Goal: Task Accomplishment & Management: Manage account settings

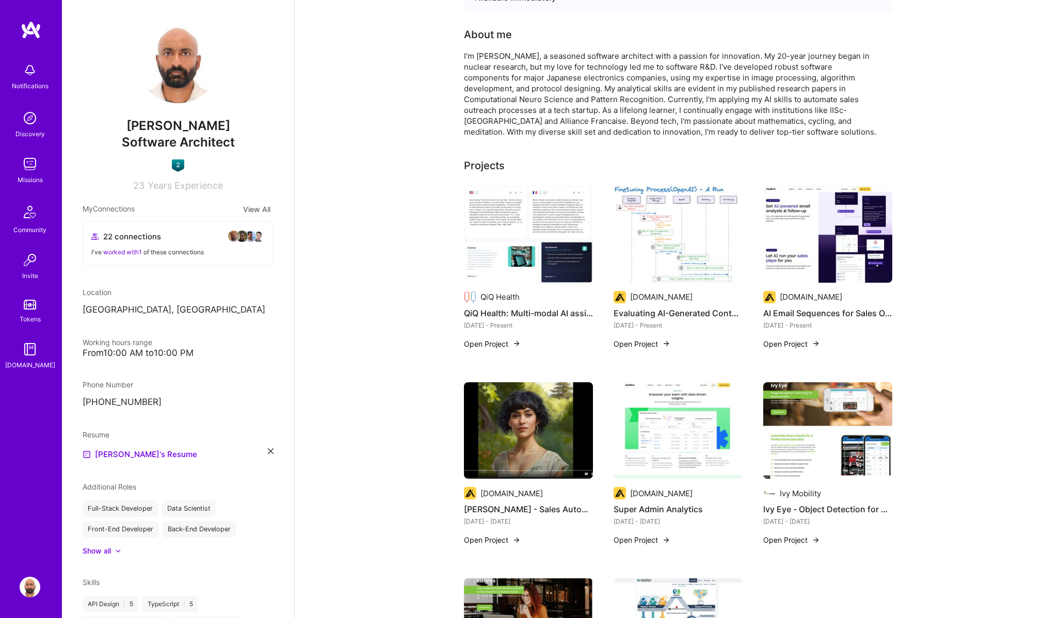
scroll to position [192, 0]
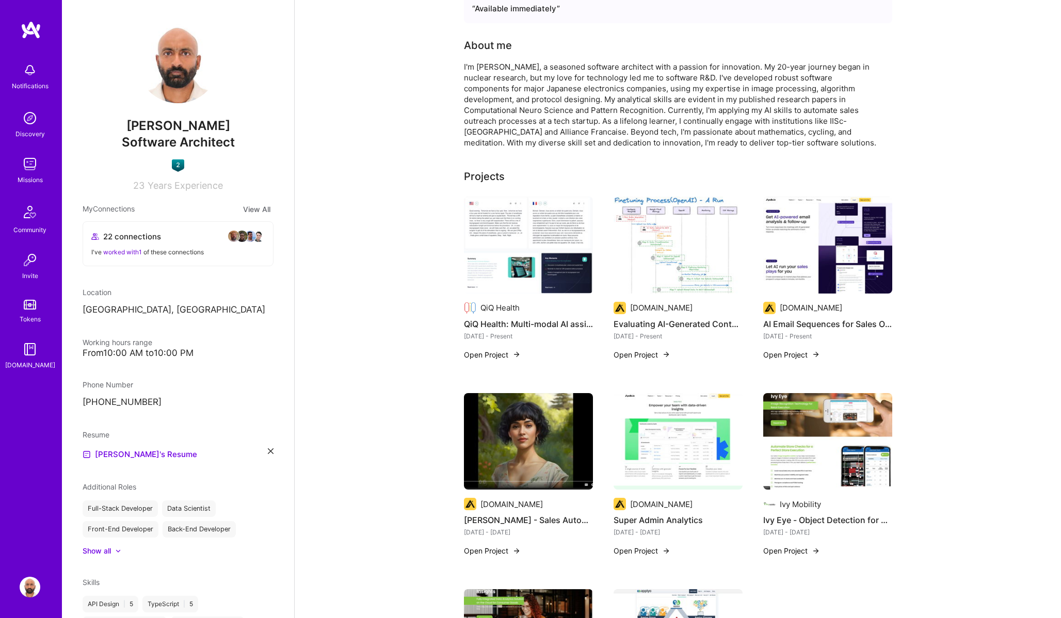
click at [493, 174] on div "Projects" at bounding box center [484, 176] width 41 height 15
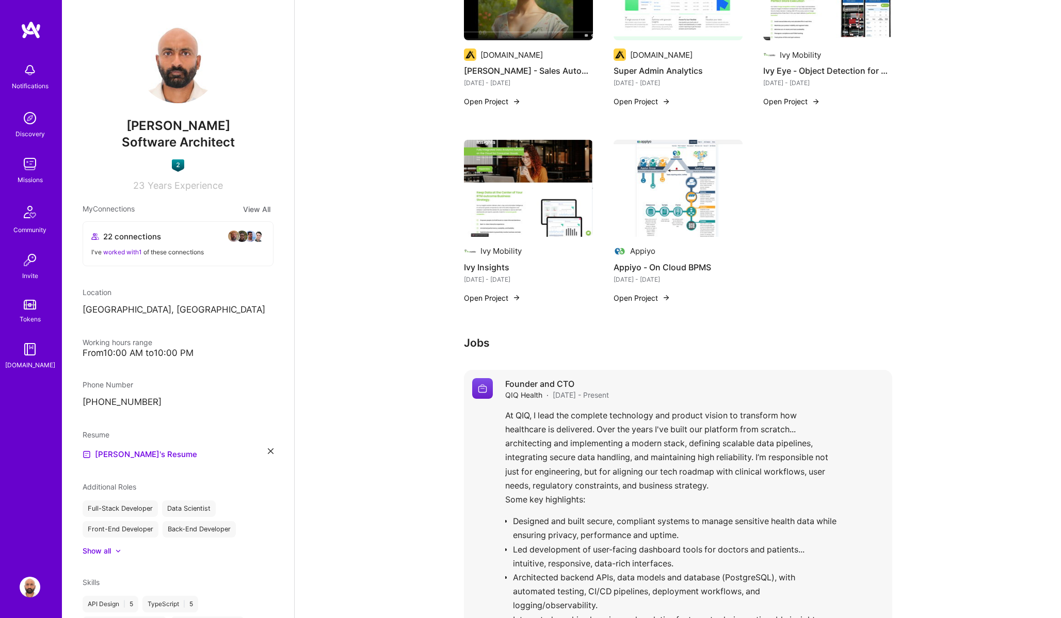
scroll to position [620, 0]
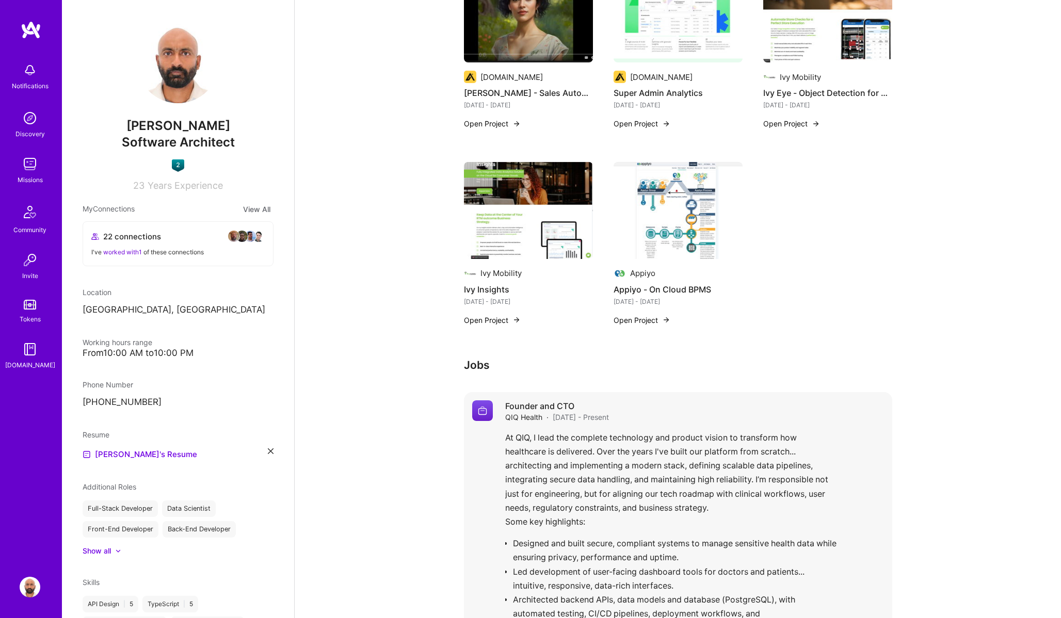
click at [578, 499] on div "At QIQ, I lead the complete technology and product vision to transform how heal…" at bounding box center [694, 585] width 379 height 309
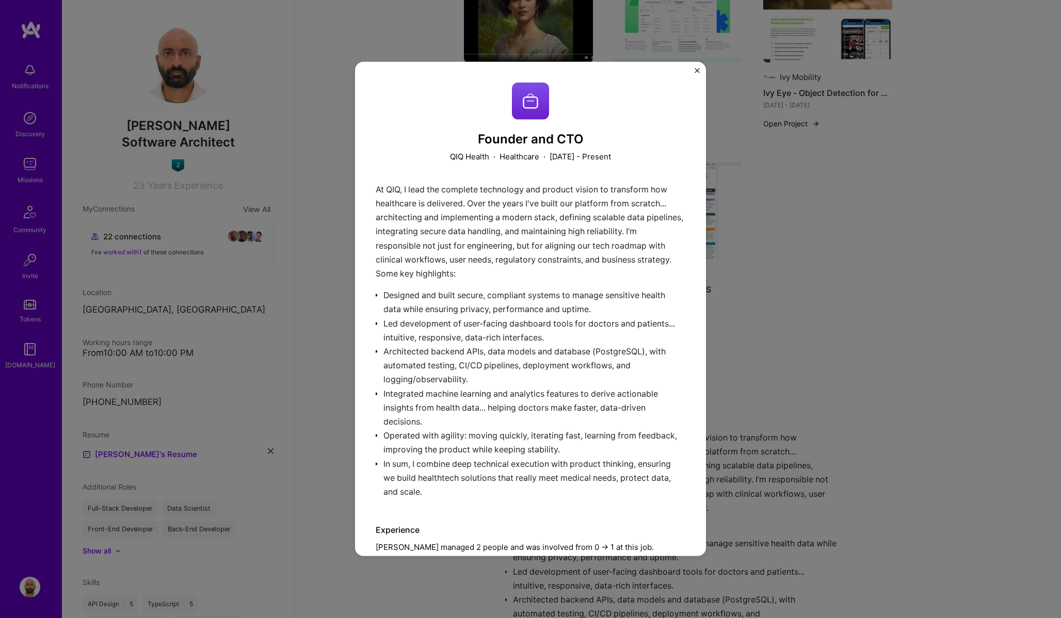
click at [813, 334] on div "Founder and CTO QIQ Health · Healthcare · [DATE] - Present At QIQ, I lead the c…" at bounding box center [530, 309] width 1061 height 618
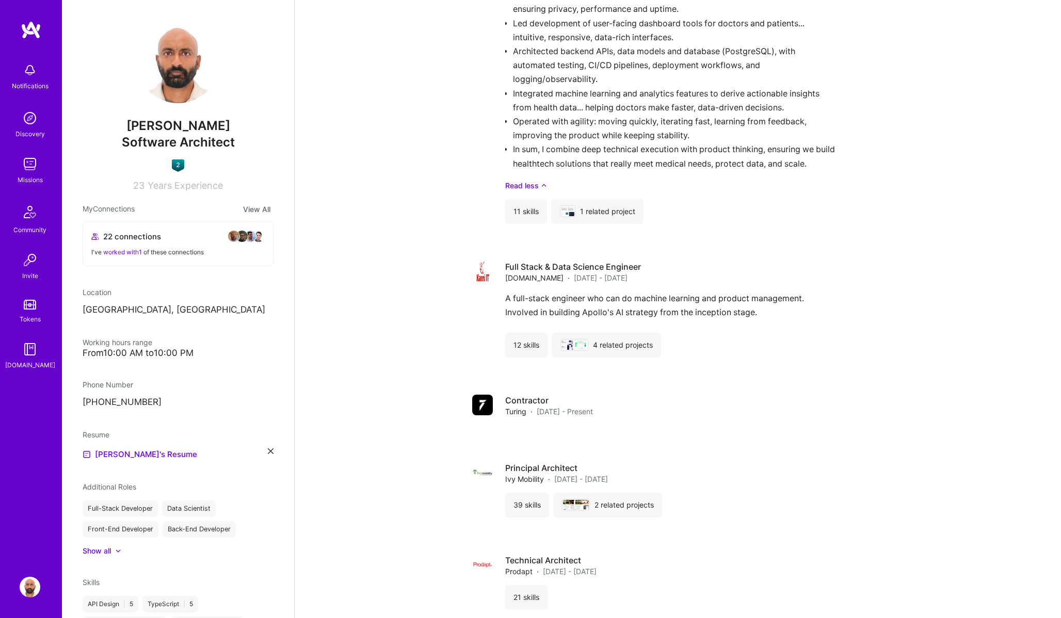
scroll to position [1213, 0]
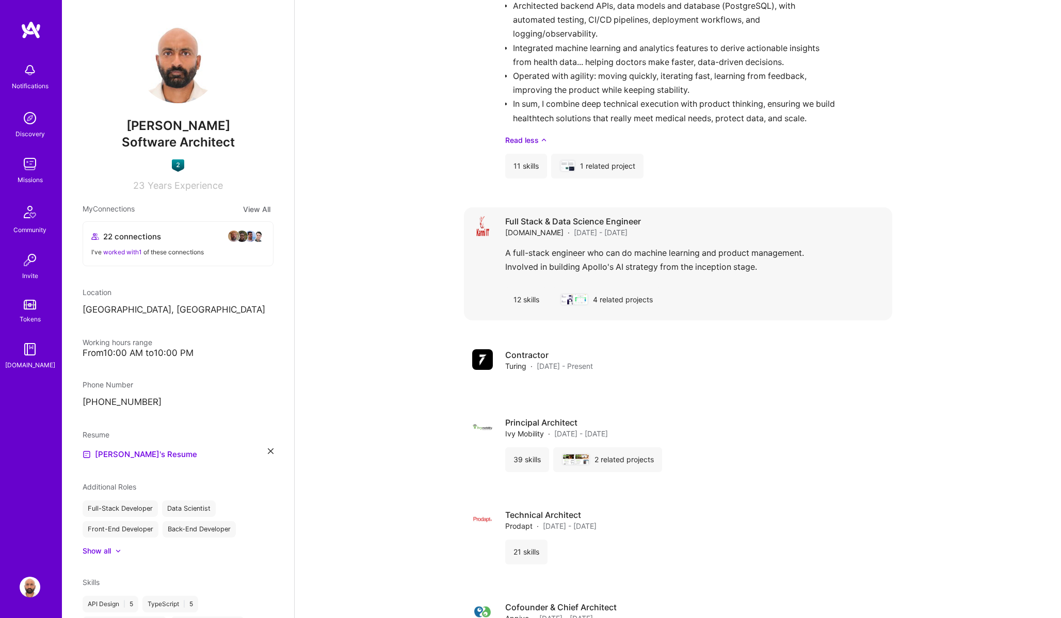
click at [763, 263] on div "A full-stack engineer who can do machine learning and product management. Invol…" at bounding box center [694, 262] width 379 height 33
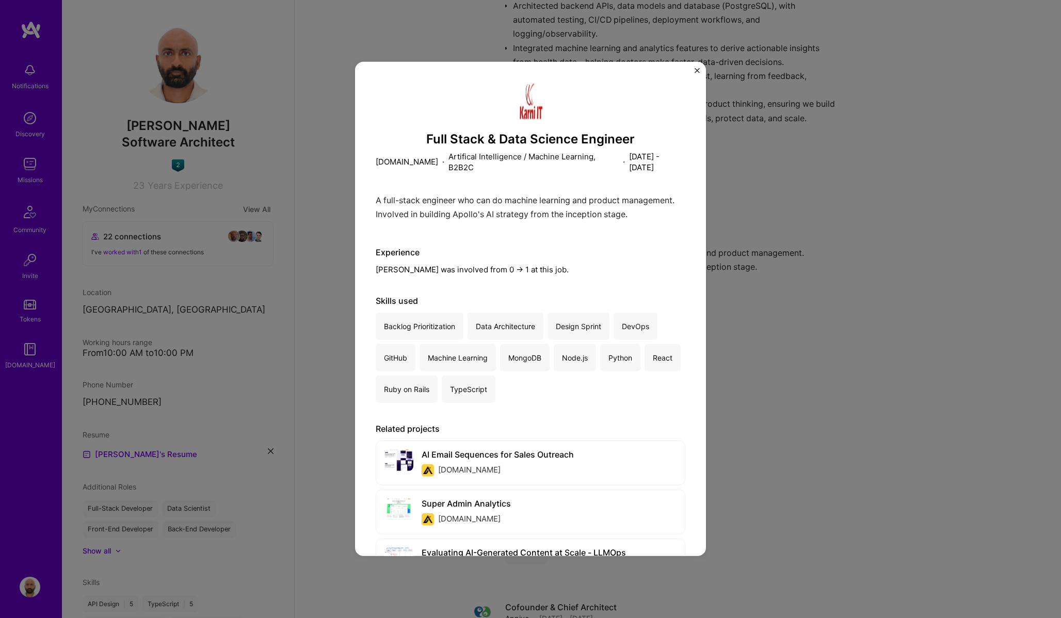
click at [694, 69] on img "Close" at bounding box center [696, 70] width 5 height 5
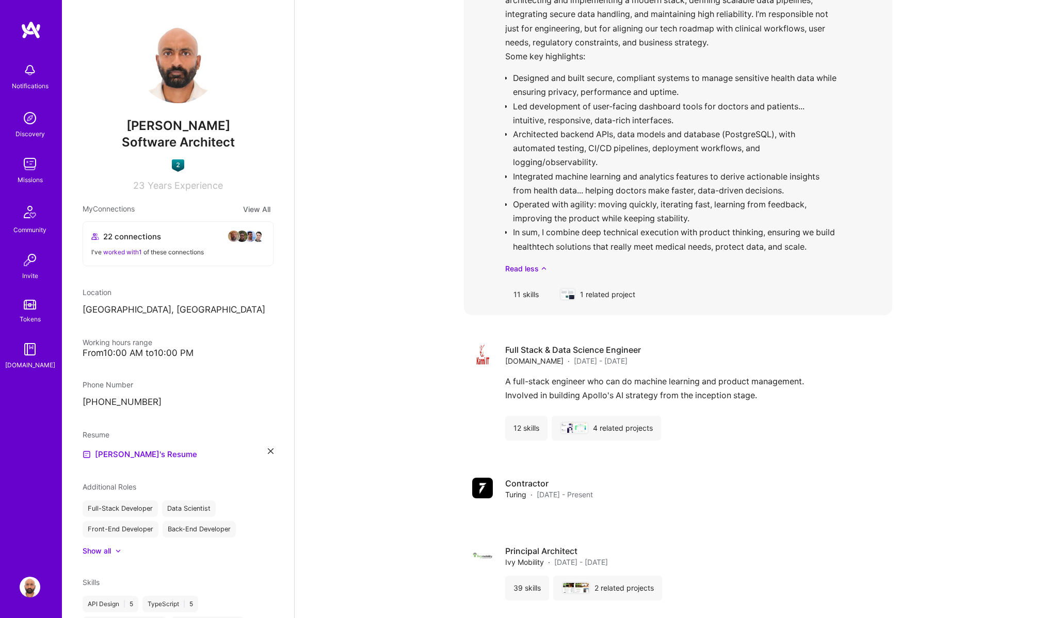
scroll to position [1086, 0]
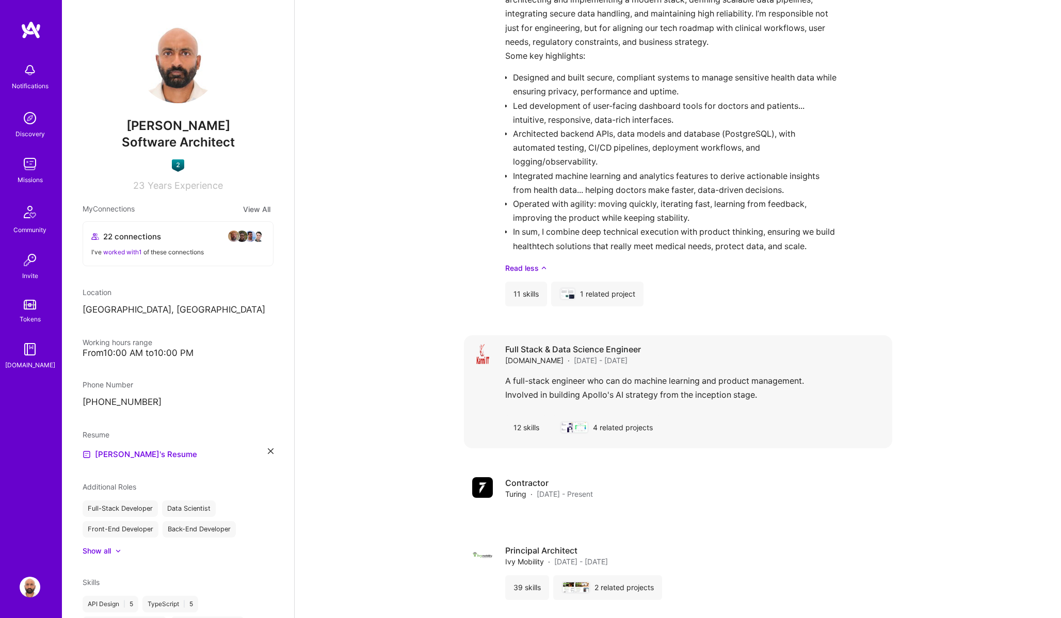
click at [482, 355] on img at bounding box center [482, 354] width 21 height 21
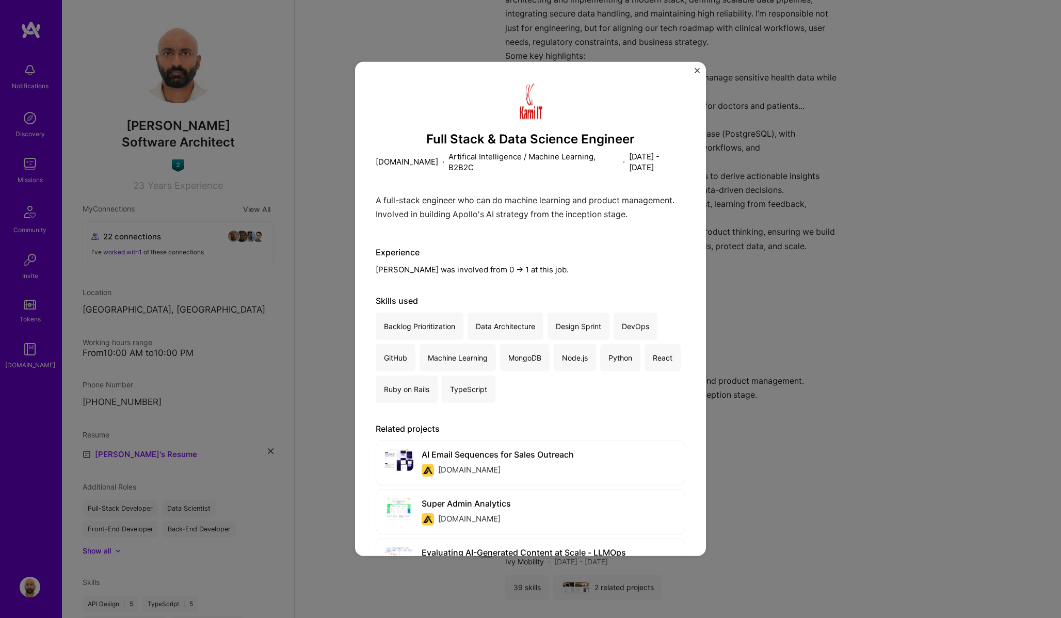
click at [532, 110] on img at bounding box center [530, 101] width 37 height 37
click at [976, 232] on div "Full Stack & Data Science Engineer [DOMAIN_NAME] · Artifical Intelligence / Mac…" at bounding box center [530, 309] width 1061 height 618
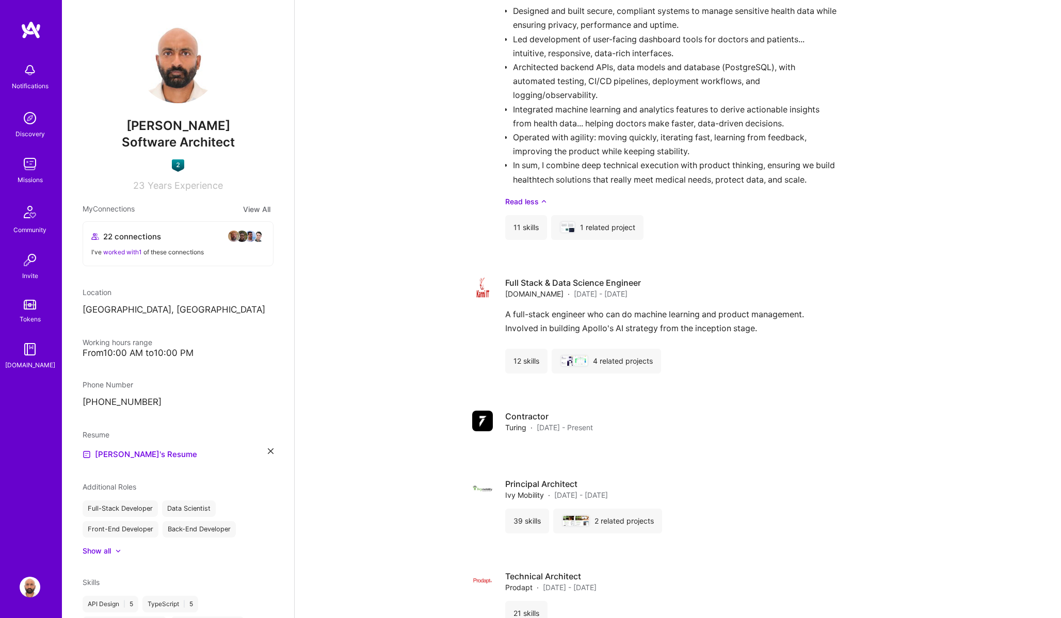
scroll to position [1220, 0]
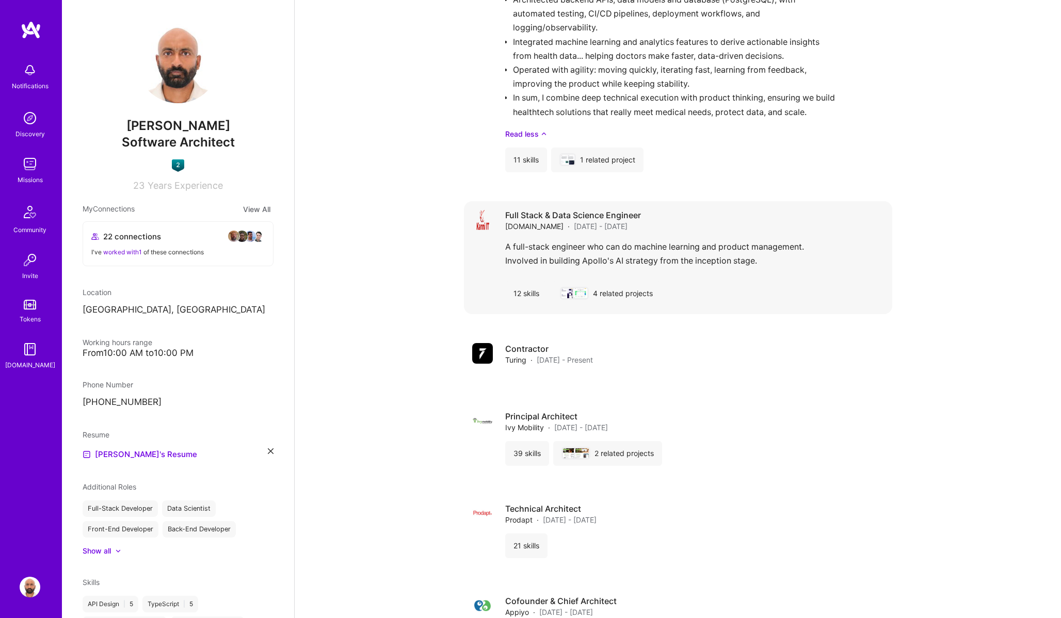
click at [541, 231] on div "[DOMAIN_NAME] · [DATE] - [DATE]" at bounding box center [573, 226] width 136 height 11
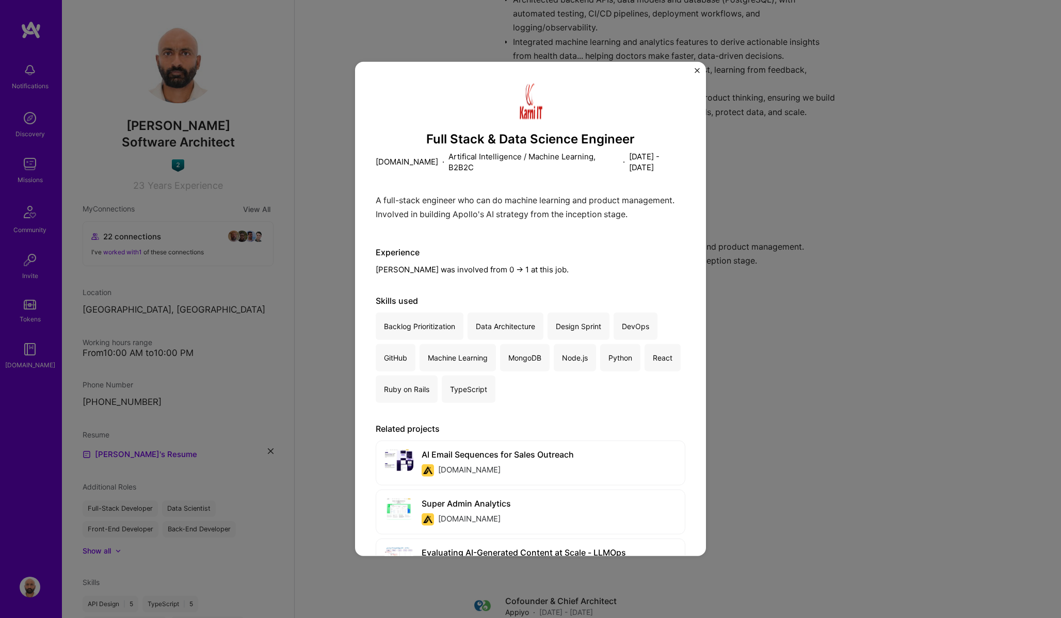
click at [786, 301] on div "Full Stack & Data Science Engineer [DOMAIN_NAME] · Artifical Intelligence / Mac…" at bounding box center [530, 309] width 1061 height 618
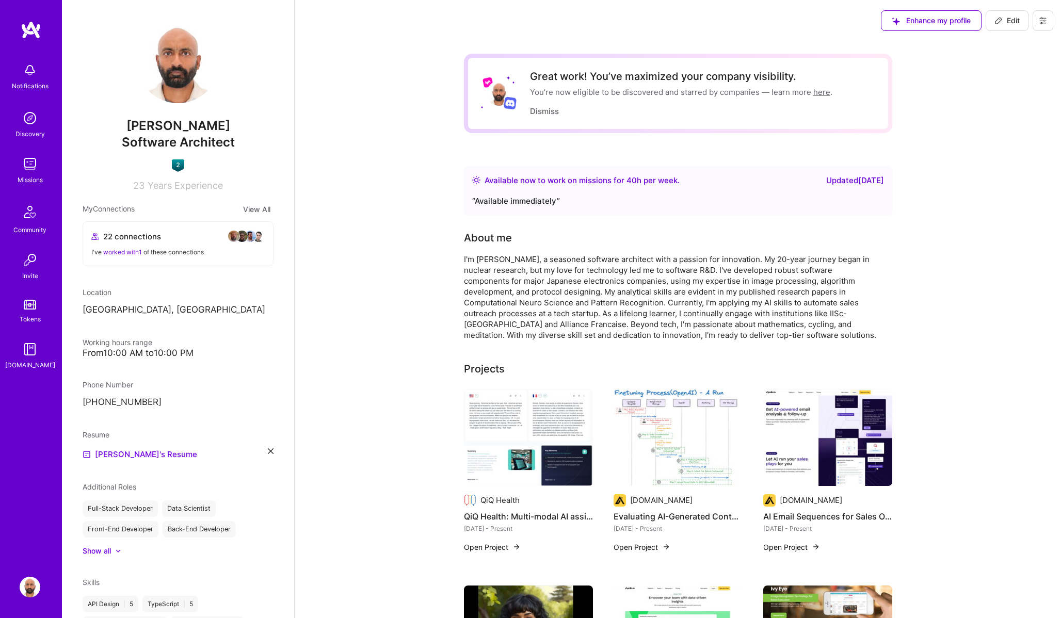
click at [1006, 25] on span "Edit" at bounding box center [1006, 20] width 25 height 10
select select "AE"
select select "Right Now"
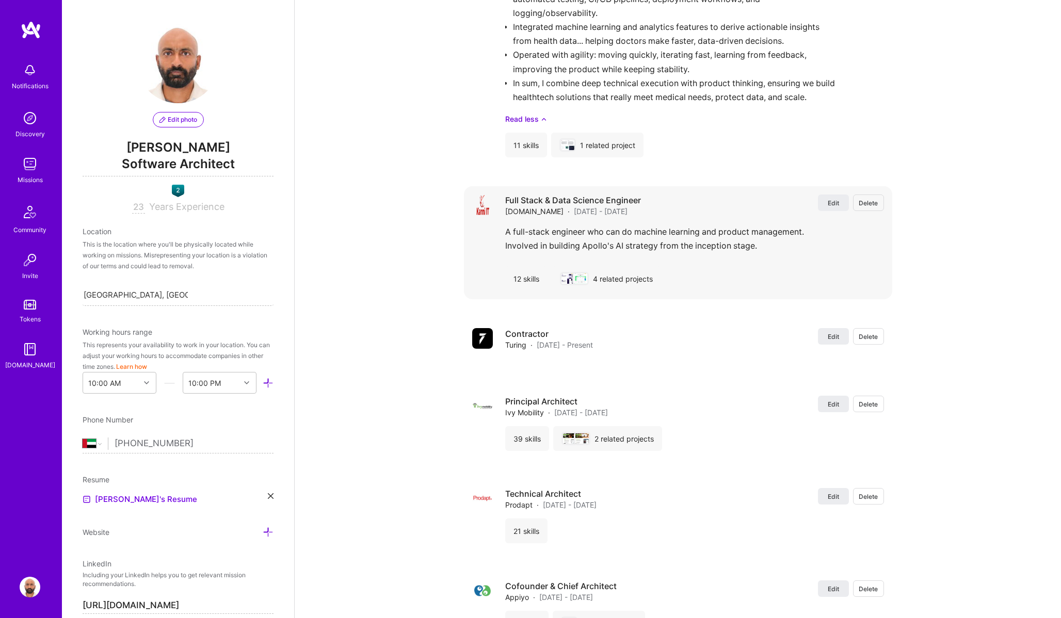
scroll to position [1727, 0]
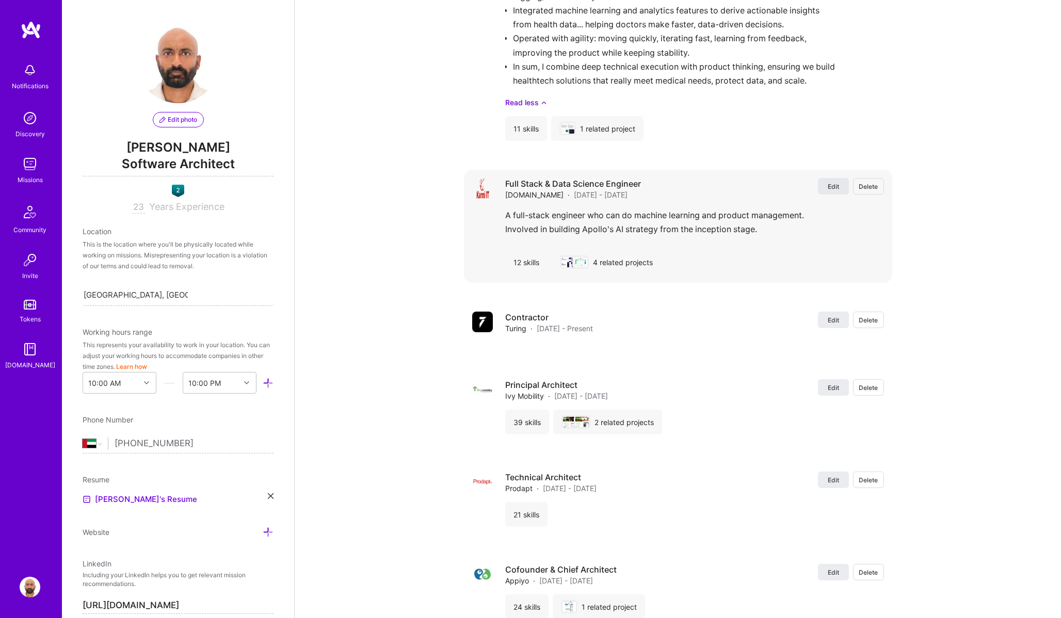
click at [837, 186] on span "Edit" at bounding box center [833, 186] width 11 height 9
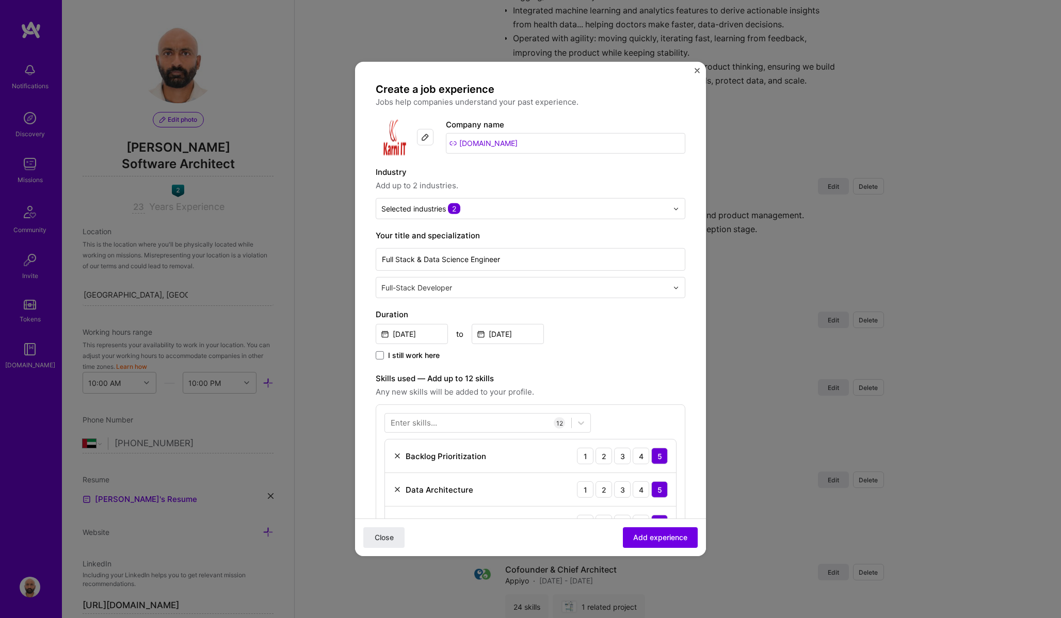
click at [423, 137] on img at bounding box center [425, 137] width 8 height 8
click at [393, 145] on img at bounding box center [394, 137] width 37 height 37
click at [494, 143] on input "[DOMAIN_NAME]" at bounding box center [565, 143] width 239 height 21
drag, startPoint x: 494, startPoint y: 143, endPoint x: 423, endPoint y: 143, distance: 70.7
click at [423, 143] on div "Company logo Company name [DOMAIN_NAME]" at bounding box center [531, 137] width 310 height 37
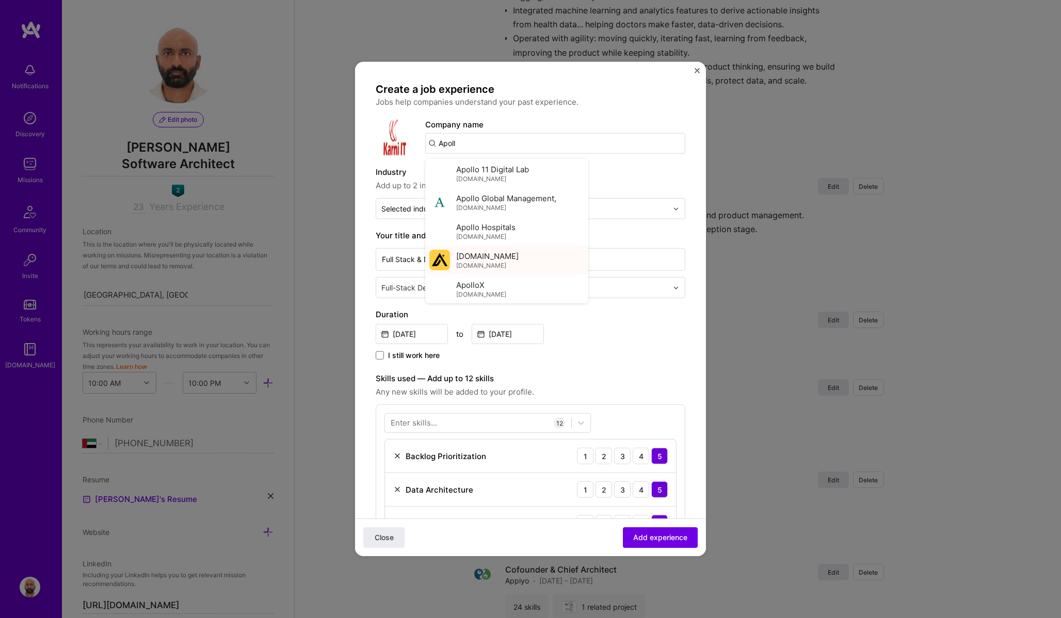
click at [469, 262] on span "[DOMAIN_NAME]" at bounding box center [481, 265] width 50 height 8
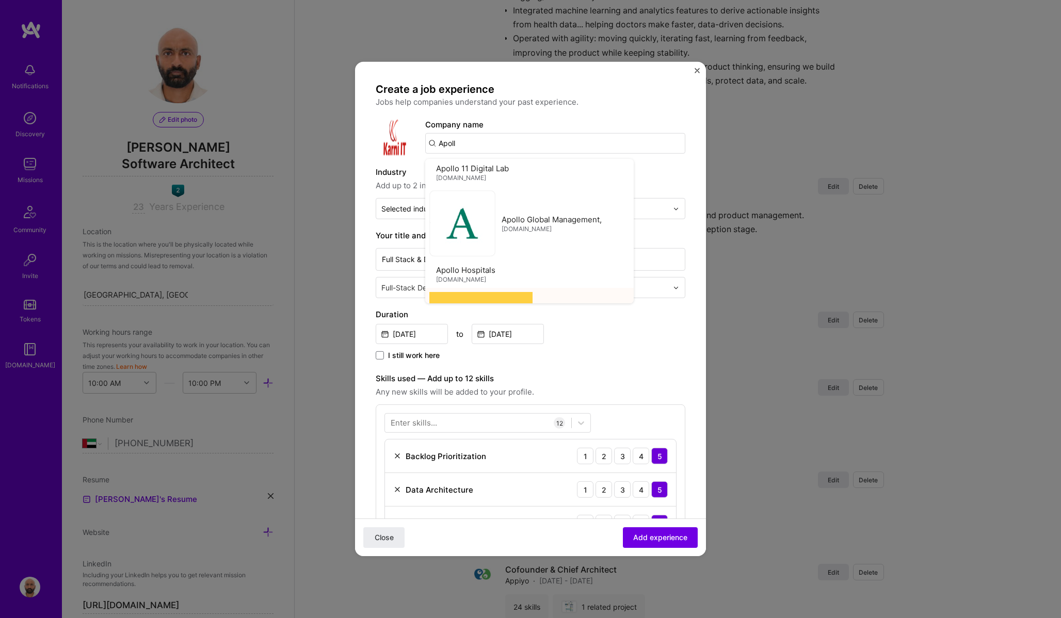
type input "[DOMAIN_NAME]"
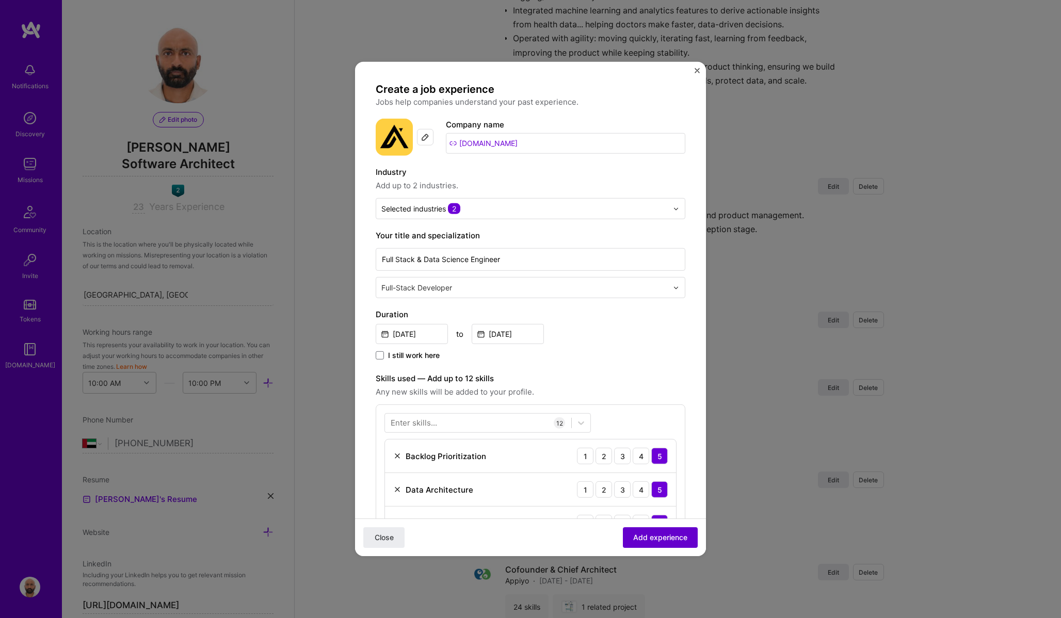
click at [664, 540] on span "Add experience" at bounding box center [660, 537] width 54 height 10
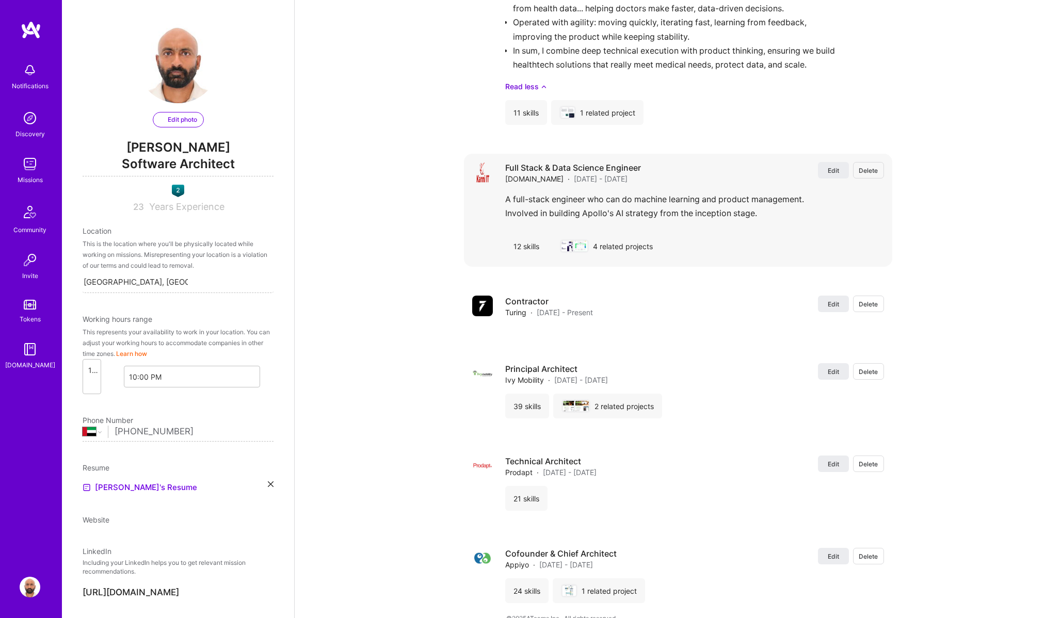
select select "AE"
select select "Right Now"
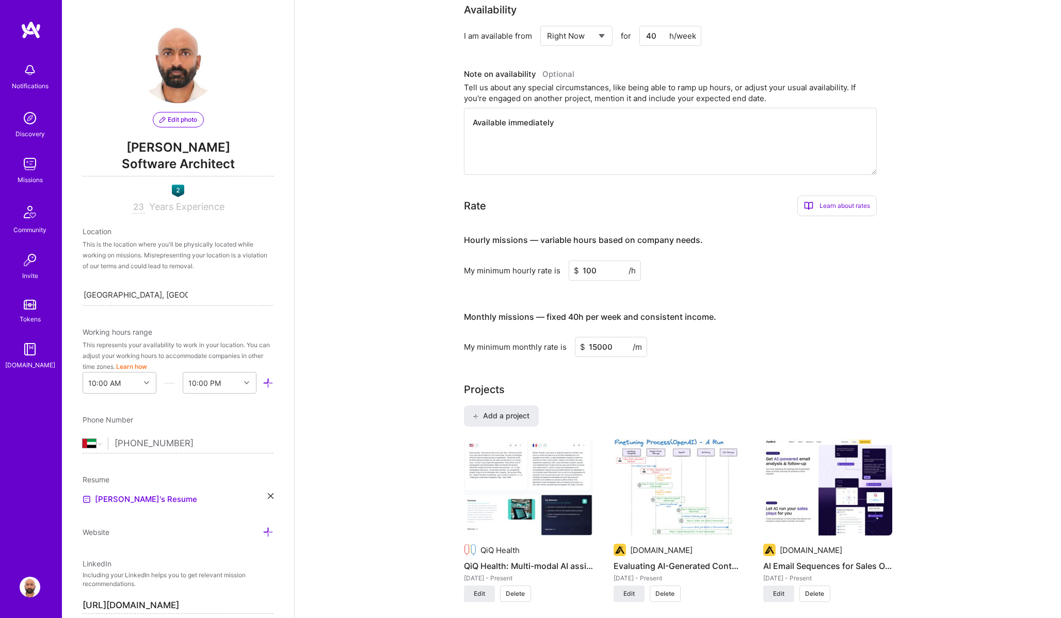
scroll to position [393, 0]
